Goal: Check status

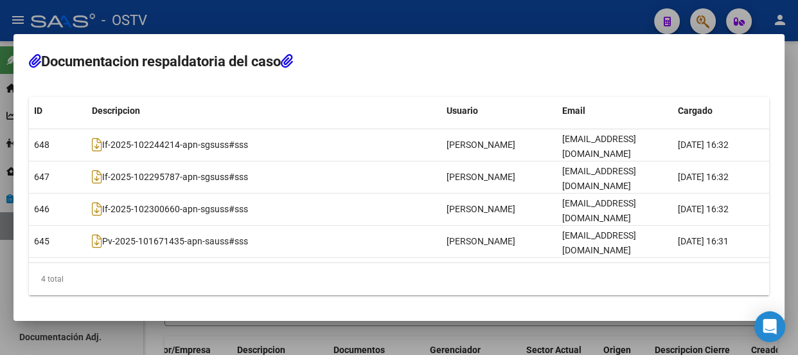
scroll to position [0, 422]
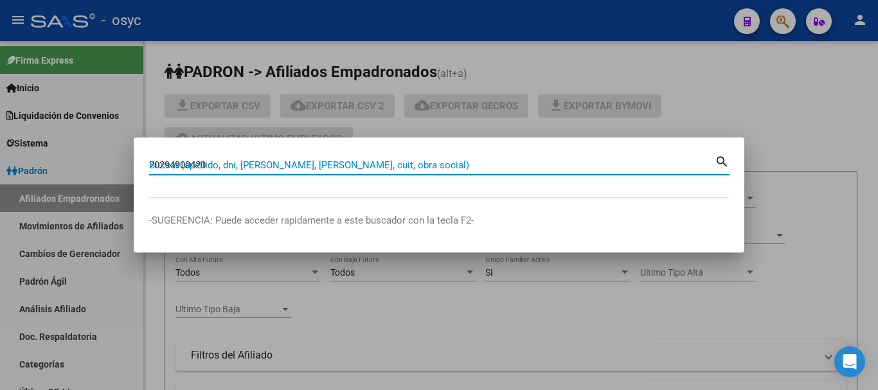
type input "20294900420"
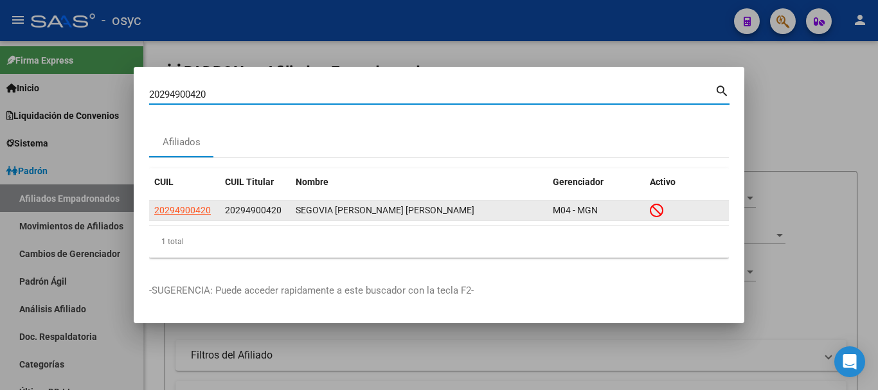
click at [196, 204] on app-link-go-to "20294900420" at bounding box center [182, 210] width 57 height 15
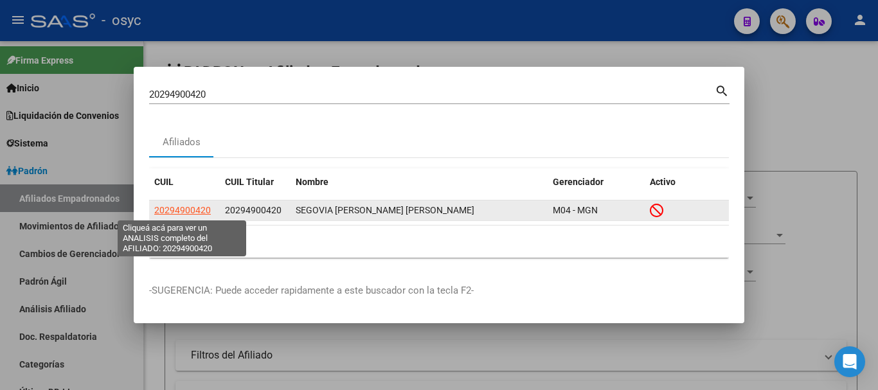
click at [186, 208] on span "20294900420" at bounding box center [182, 210] width 57 height 10
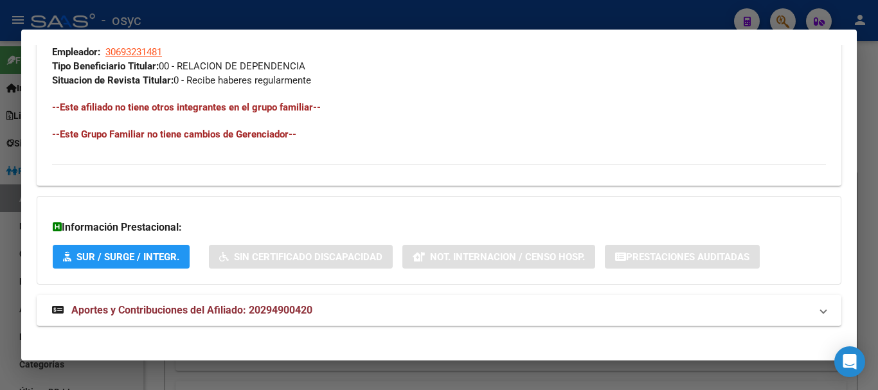
scroll to position [675, 0]
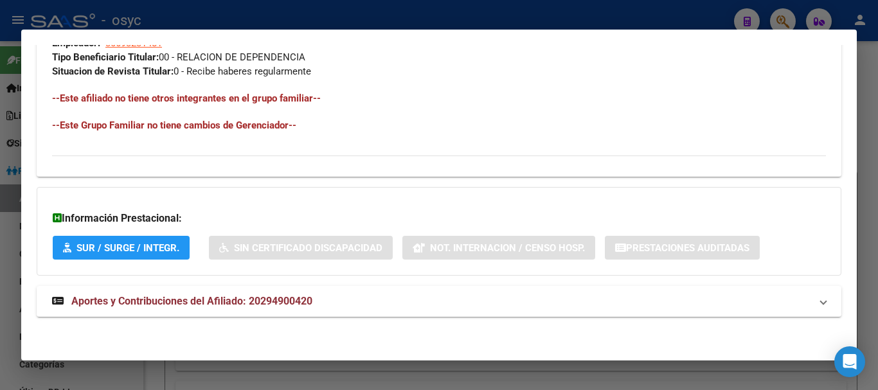
click at [321, 296] on mat-panel-title "Aportes y Contribuciones del Afiliado: 20294900420" at bounding box center [431, 301] width 758 height 15
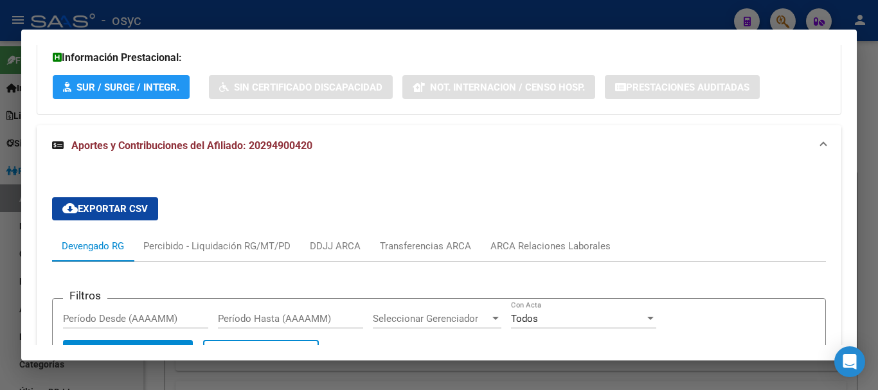
scroll to position [826, 0]
